Goal: Task Accomplishment & Management: Manage account settings

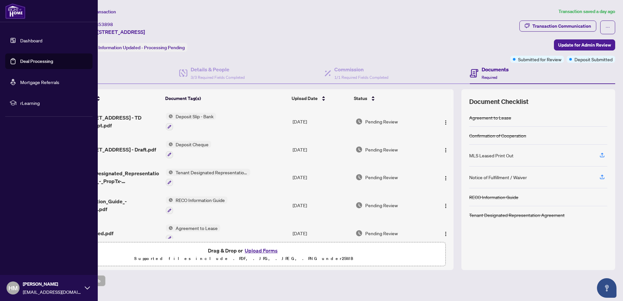
click at [27, 62] on link "Deal Processing" at bounding box center [36, 61] width 33 height 6
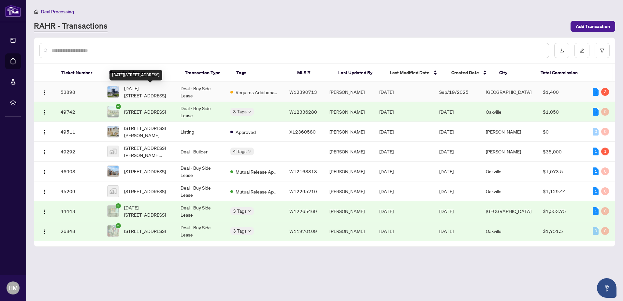
click at [156, 87] on span "[DATE][STREET_ADDRESS]" at bounding box center [147, 92] width 46 height 14
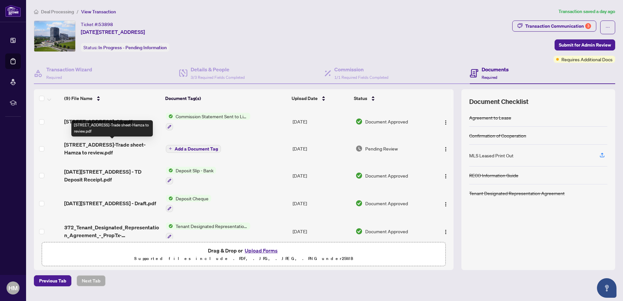
click at [128, 145] on span "[STREET_ADDRESS]-Trade sheet-Hamza to review.pdf" at bounding box center [112, 149] width 96 height 16
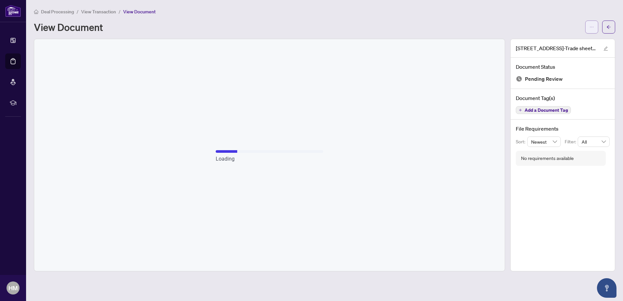
click at [591, 28] on icon "ellipsis" at bounding box center [591, 27] width 5 height 5
click at [560, 37] on span "Download" at bounding box center [567, 40] width 49 height 7
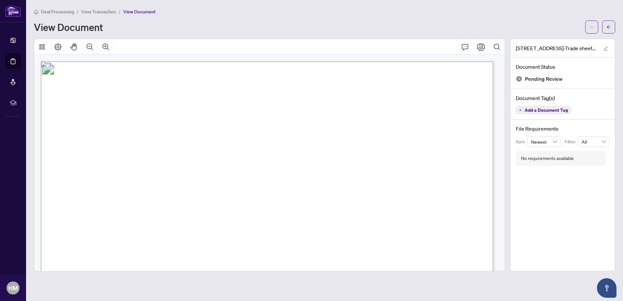
click at [321, 22] on div "View Document" at bounding box center [307, 27] width 547 height 10
click at [91, 11] on span "View Transaction" at bounding box center [98, 12] width 35 height 6
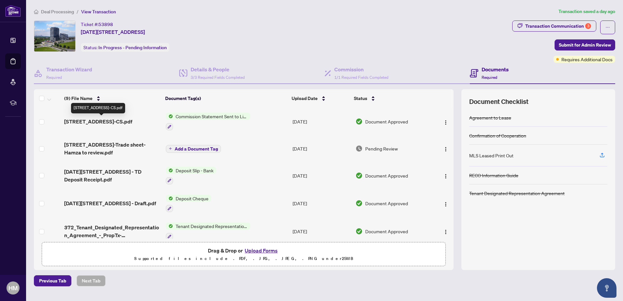
click at [120, 120] on span "[STREET_ADDRESS]-CS.pdf" at bounding box center [98, 122] width 68 height 8
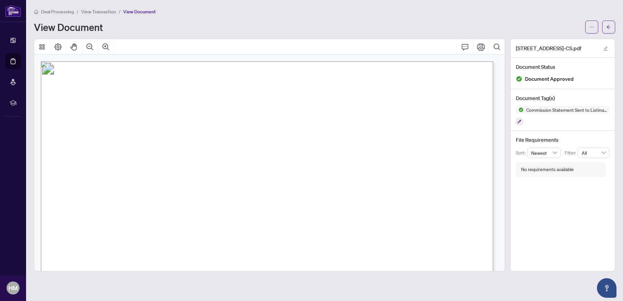
click at [101, 12] on span "View Transaction" at bounding box center [98, 12] width 35 height 6
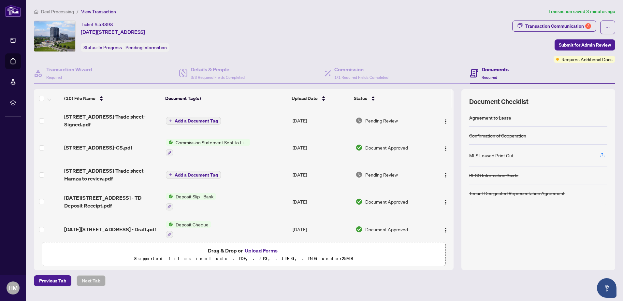
click at [183, 119] on span "Add a Document Tag" at bounding box center [196, 121] width 43 height 5
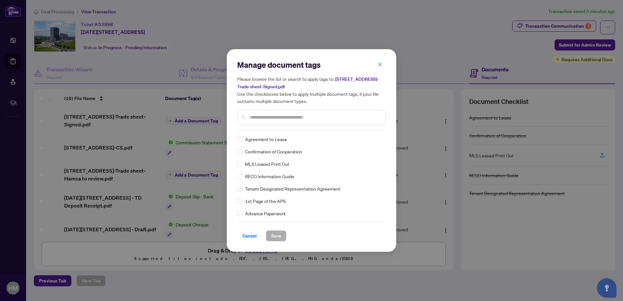
click at [267, 111] on div at bounding box center [311, 117] width 148 height 15
click at [264, 118] on input "text" at bounding box center [314, 117] width 131 height 7
type input "*****"
click at [241, 154] on label at bounding box center [239, 151] width 5 height 7
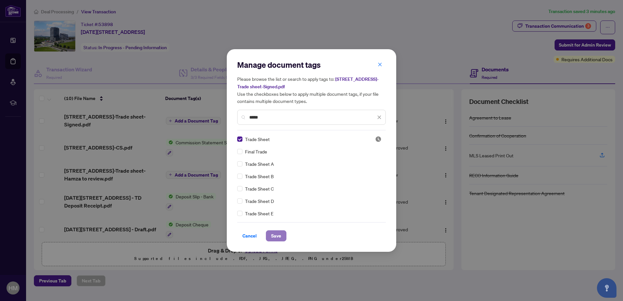
click at [278, 238] on span "Save" at bounding box center [276, 236] width 10 height 10
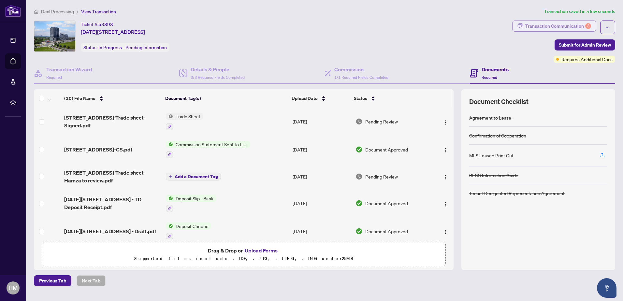
click at [515, 21] on button "Transaction Communication 3" at bounding box center [554, 26] width 84 height 11
type textarea "**********"
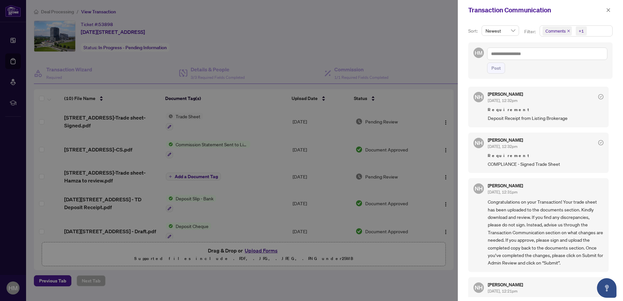
click at [278, 48] on div at bounding box center [311, 150] width 623 height 301
click at [436, 32] on div at bounding box center [311, 150] width 623 height 301
click at [604, 8] on button "button" at bounding box center [608, 10] width 8 height 8
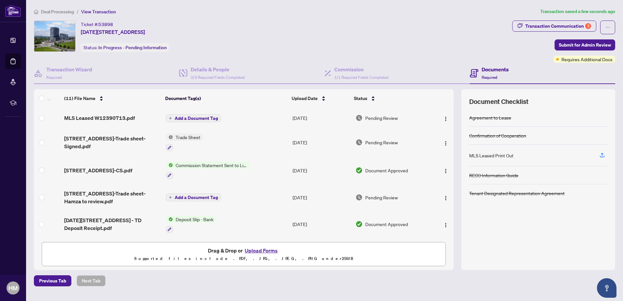
click at [191, 118] on span "Add a Document Tag" at bounding box center [196, 118] width 43 height 5
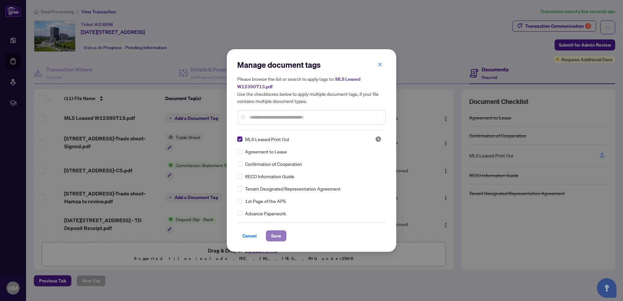
click at [274, 232] on span "Save" at bounding box center [276, 236] width 10 height 10
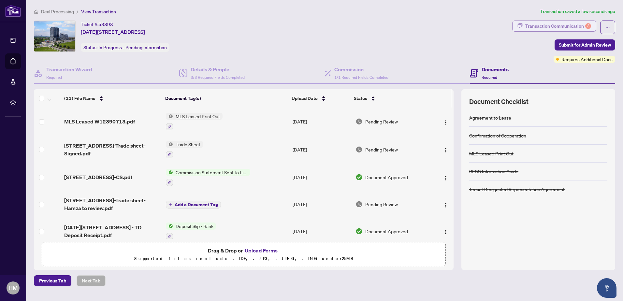
click at [542, 27] on div "Transaction Communication 3" at bounding box center [558, 26] width 66 height 10
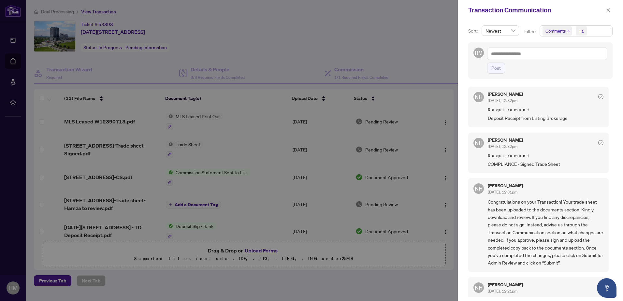
scroll to position [35, 0]
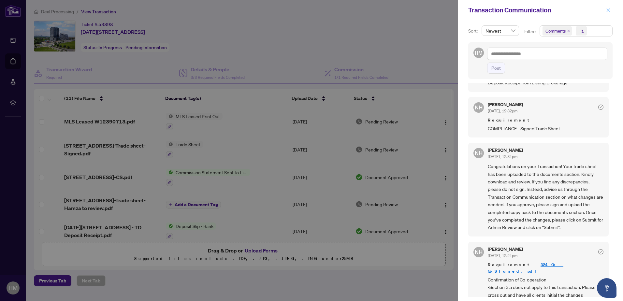
click at [610, 10] on button "button" at bounding box center [608, 10] width 8 height 8
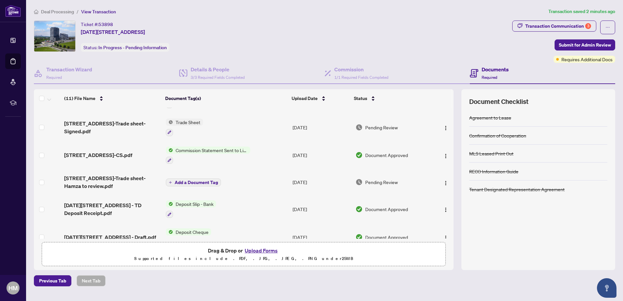
scroll to position [0, 0]
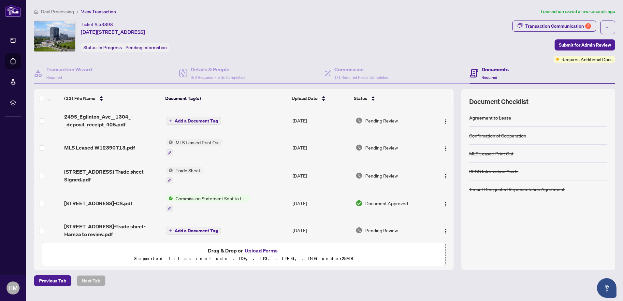
click at [195, 117] on button "Add a Document Tag" at bounding box center [193, 121] width 55 height 8
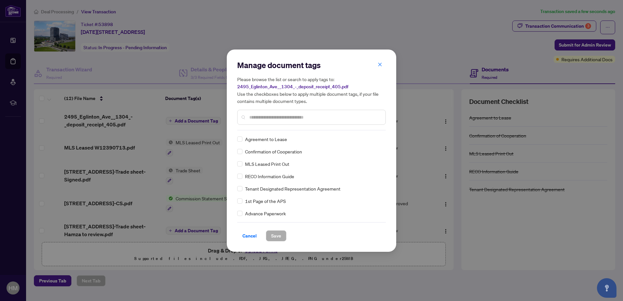
click at [267, 116] on input "text" at bounding box center [314, 117] width 131 height 7
type input "*******"
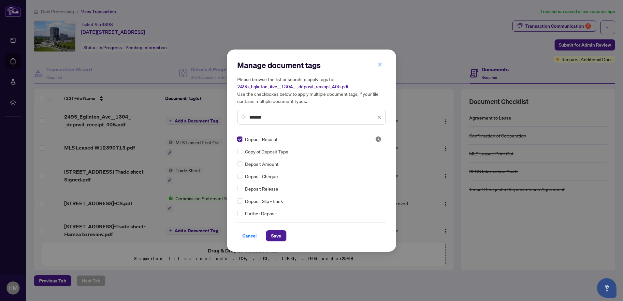
click at [275, 223] on div "Cancel Save" at bounding box center [311, 231] width 148 height 19
click at [278, 231] on span "Save" at bounding box center [276, 236] width 10 height 10
